Goal: Navigation & Orientation: Find specific page/section

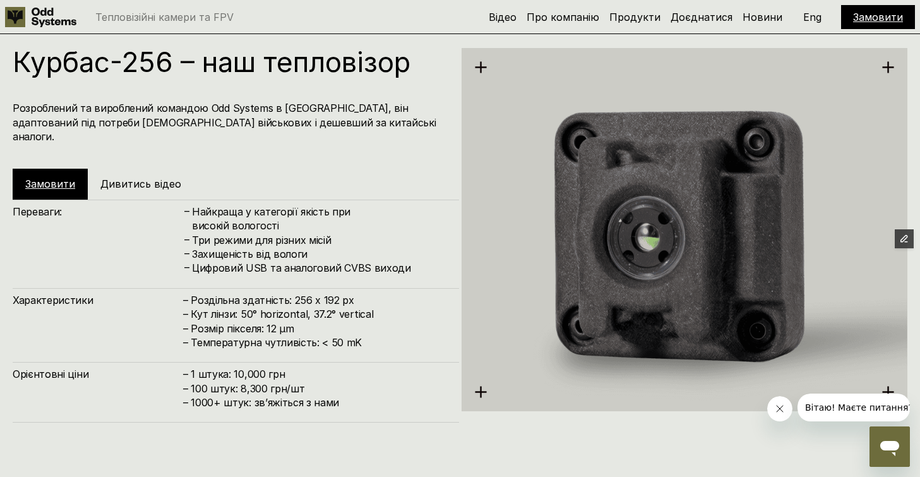
scroll to position [1462, 0]
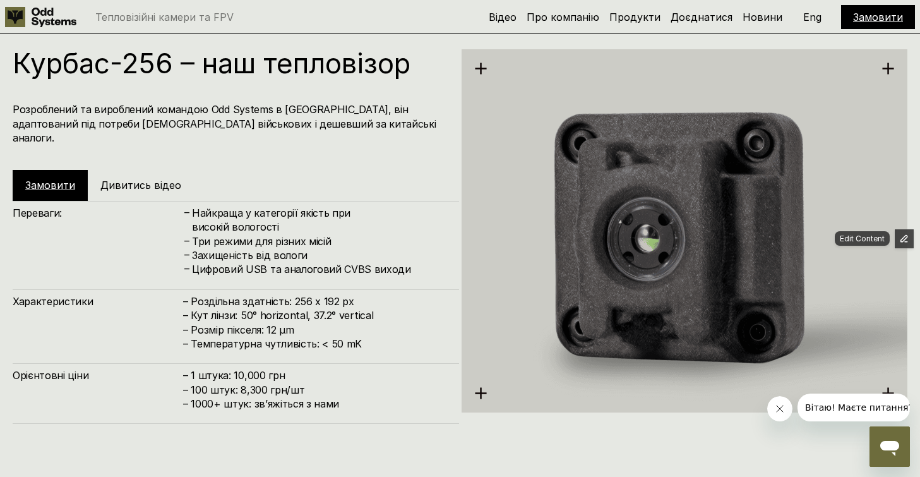
click at [901, 234] on icon "button" at bounding box center [904, 238] width 9 height 9
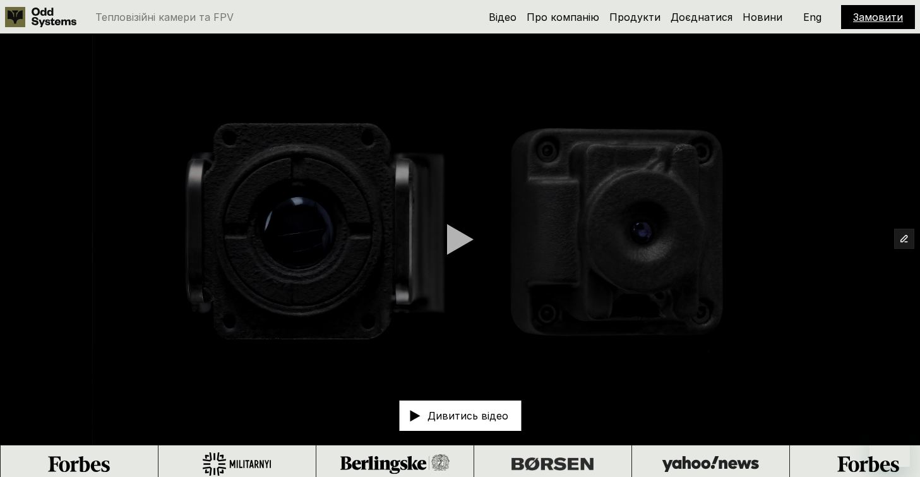
scroll to position [1462, 0]
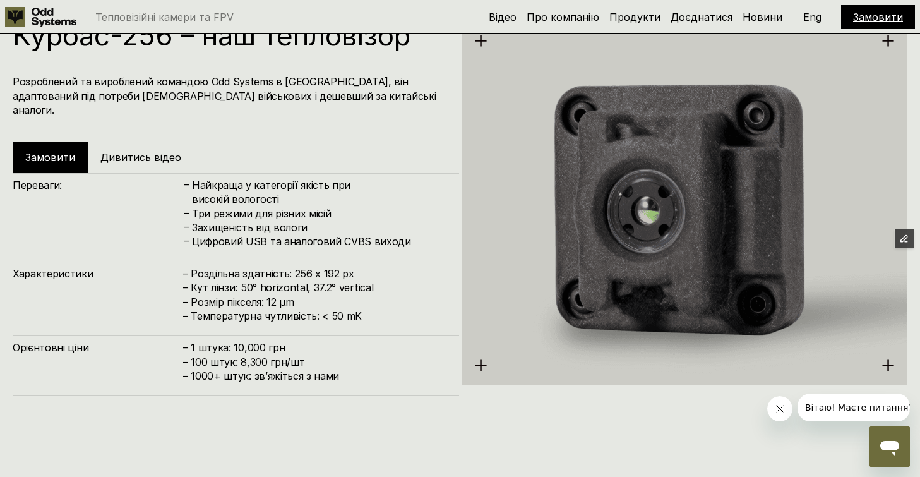
scroll to position [1489, 0]
click at [906, 237] on icon "button" at bounding box center [904, 238] width 6 height 6
click at [817, 12] on p "Eng" at bounding box center [812, 17] width 18 height 10
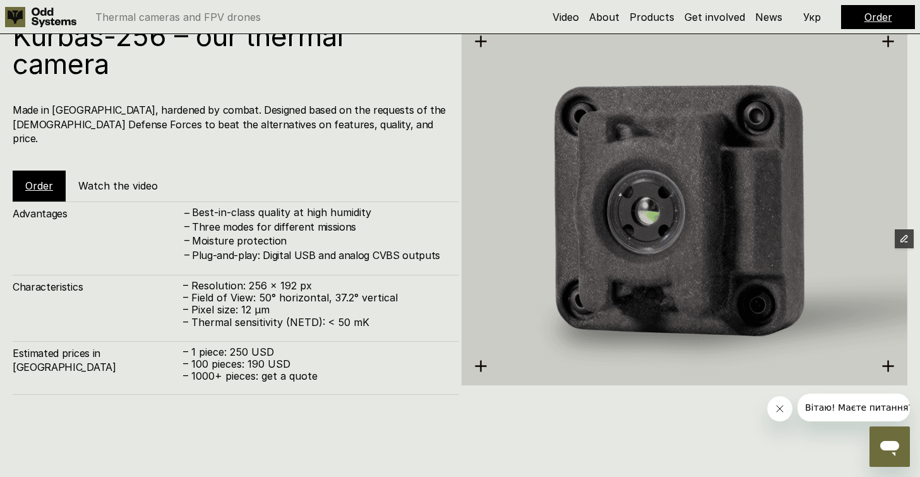
click at [815, 15] on p "Укр" at bounding box center [812, 17] width 18 height 10
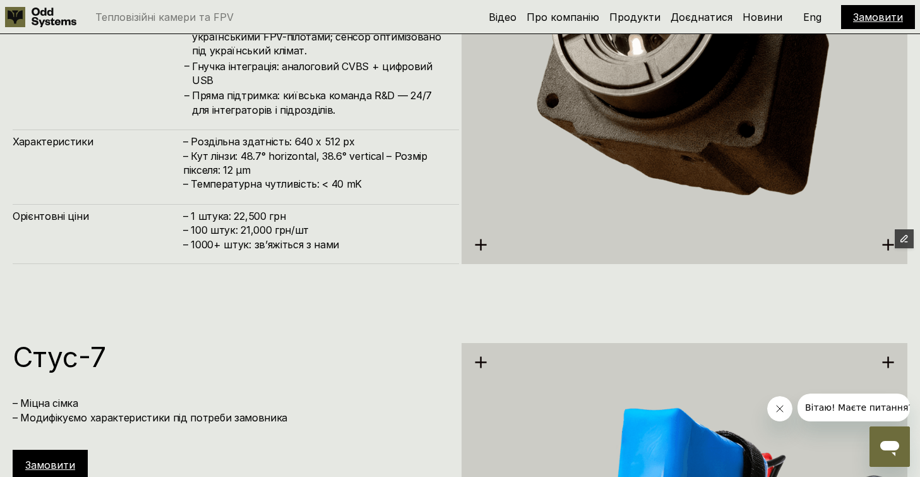
scroll to position [2565, 0]
